Goal: Find specific page/section: Find specific page/section

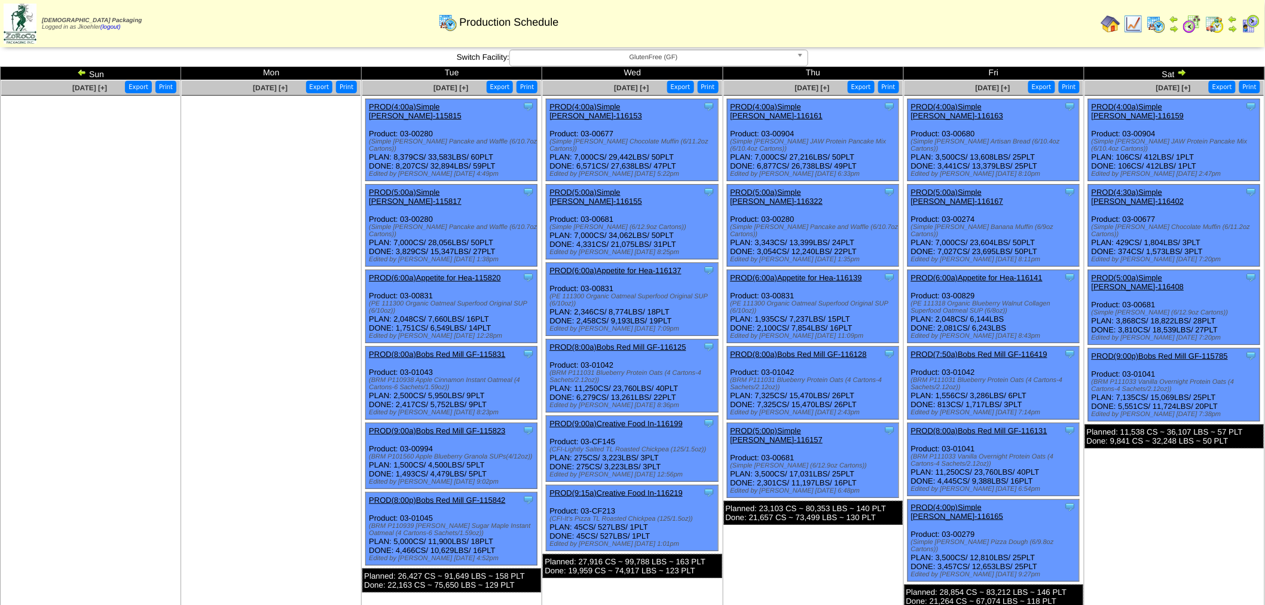
click at [1184, 74] on img at bounding box center [1182, 73] width 10 height 10
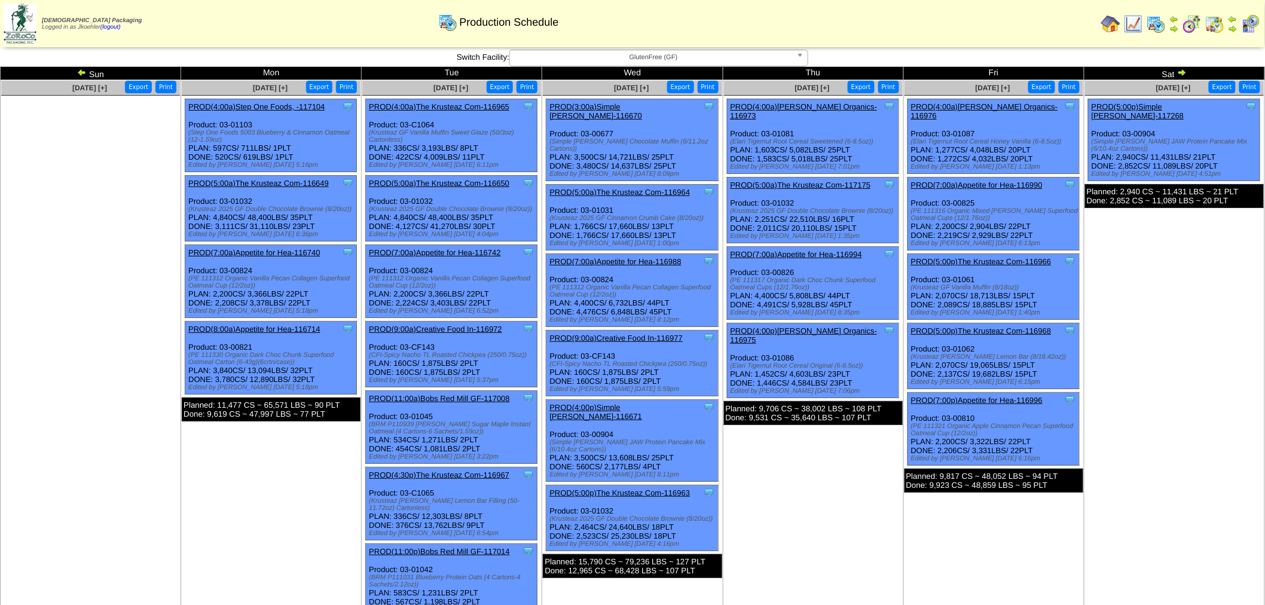
click at [733, 62] on span "GlutenFree (GF)" at bounding box center [653, 57] width 277 height 14
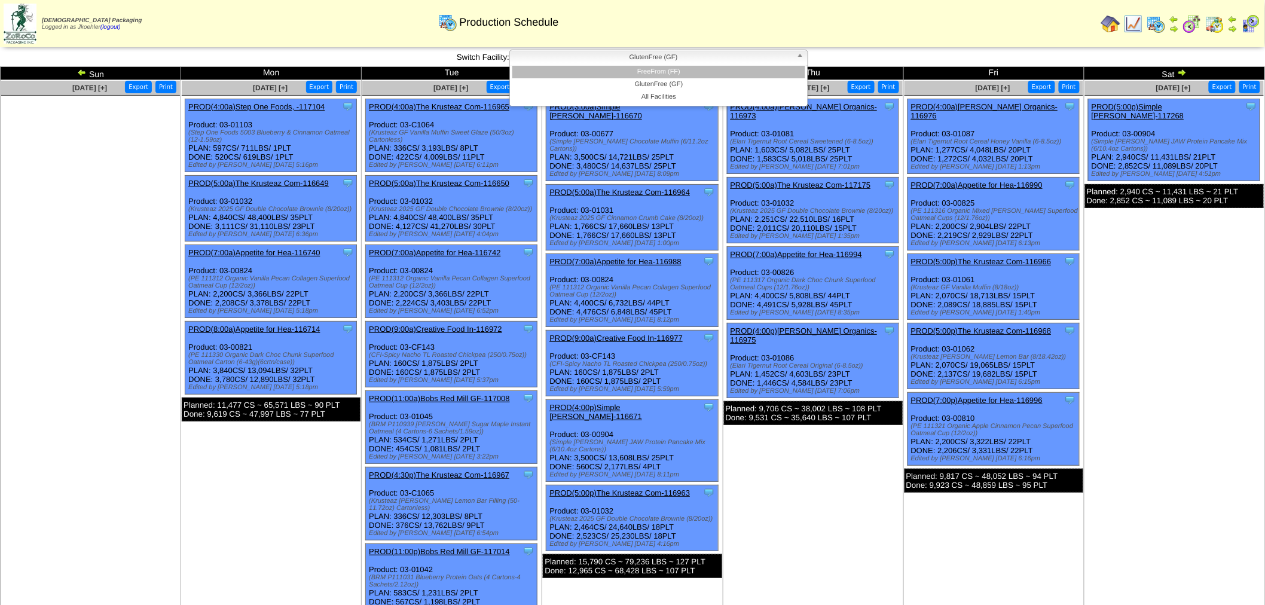
click at [680, 73] on li "FreeFrom (FF)" at bounding box center [658, 72] width 293 height 13
